Goal: Information Seeking & Learning: Learn about a topic

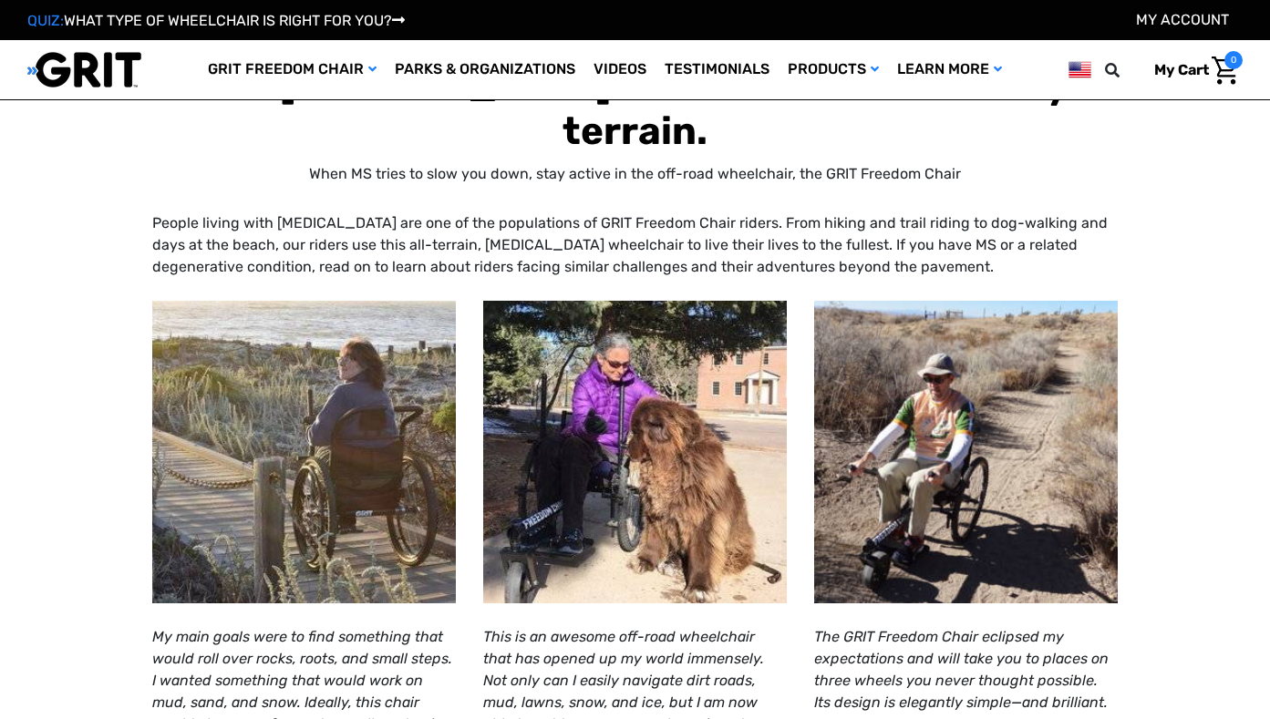
scroll to position [307, 0]
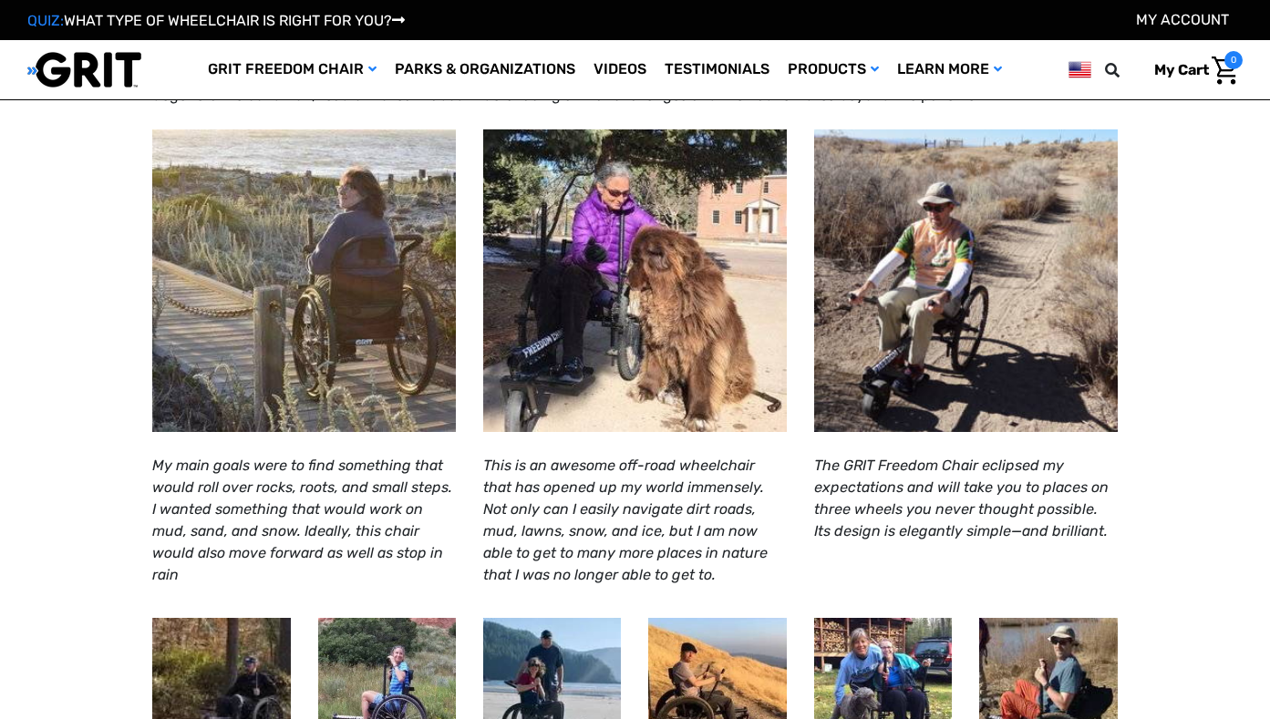
select select "US"
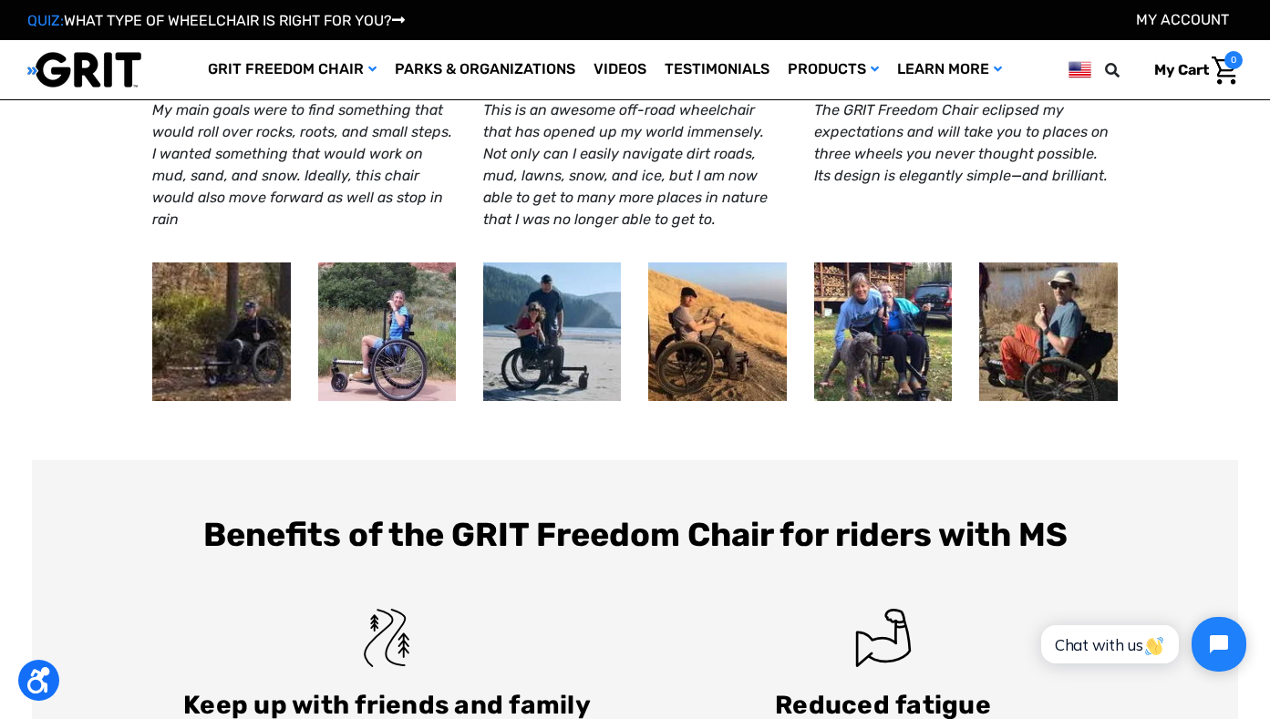
scroll to position [0, 0]
click at [786, 358] on img at bounding box center [717, 332] width 138 height 138
click at [727, 358] on img at bounding box center [717, 332] width 138 height 138
click at [299, 364] on div at bounding box center [634, 331] width 965 height 147
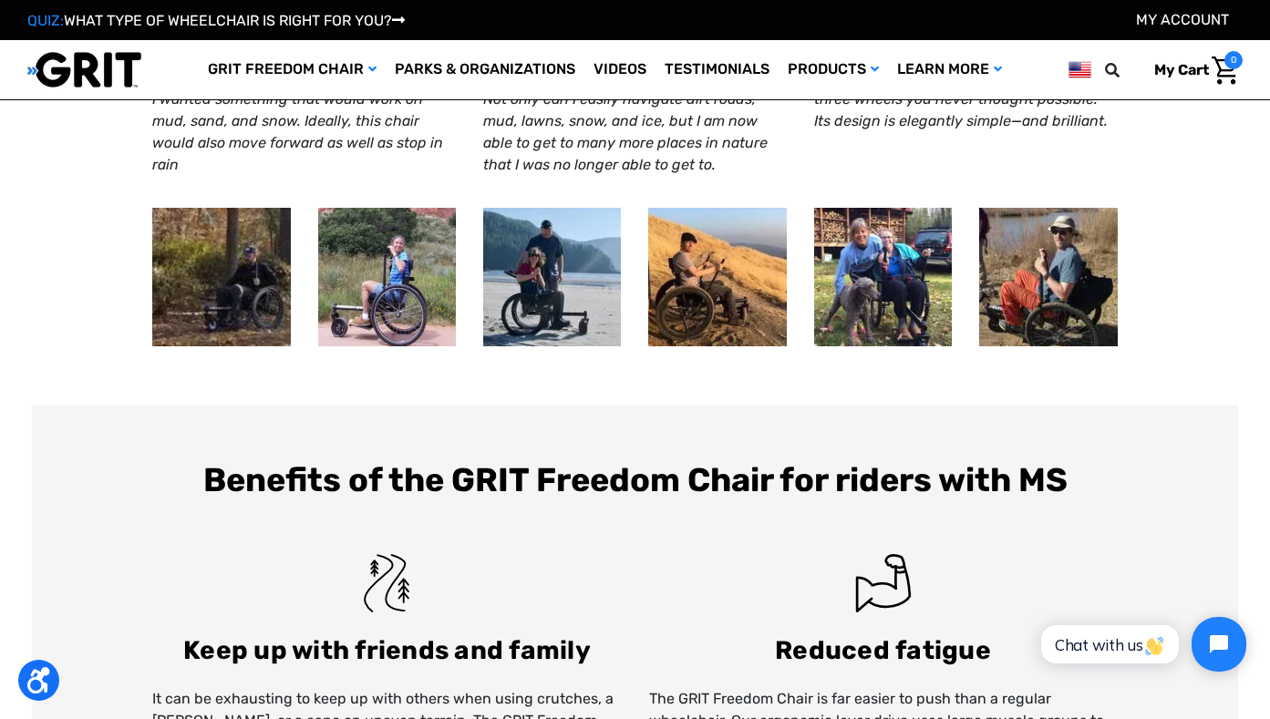
scroll to position [573, 0]
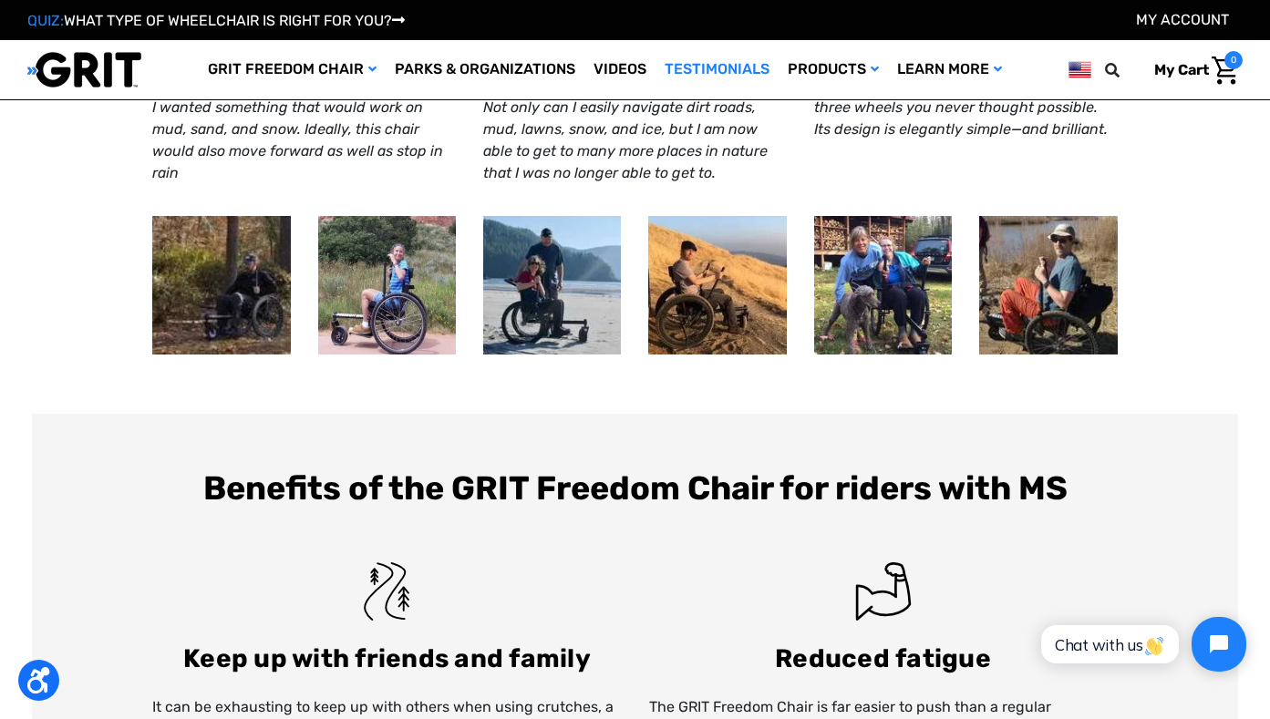
click at [685, 67] on link "Testimonials" at bounding box center [716, 69] width 123 height 59
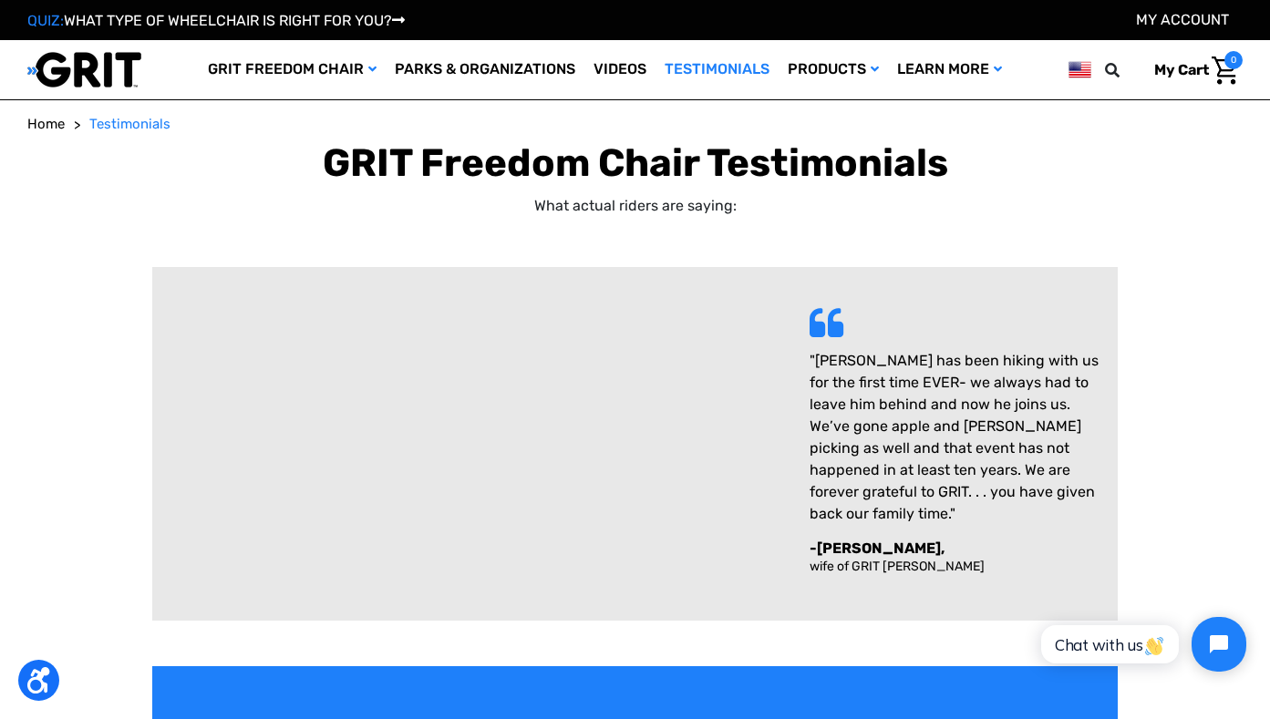
drag, startPoint x: 830, startPoint y: 326, endPoint x: 8, endPoint y: 77, distance: 858.5
